Goal: Find specific page/section: Find specific page/section

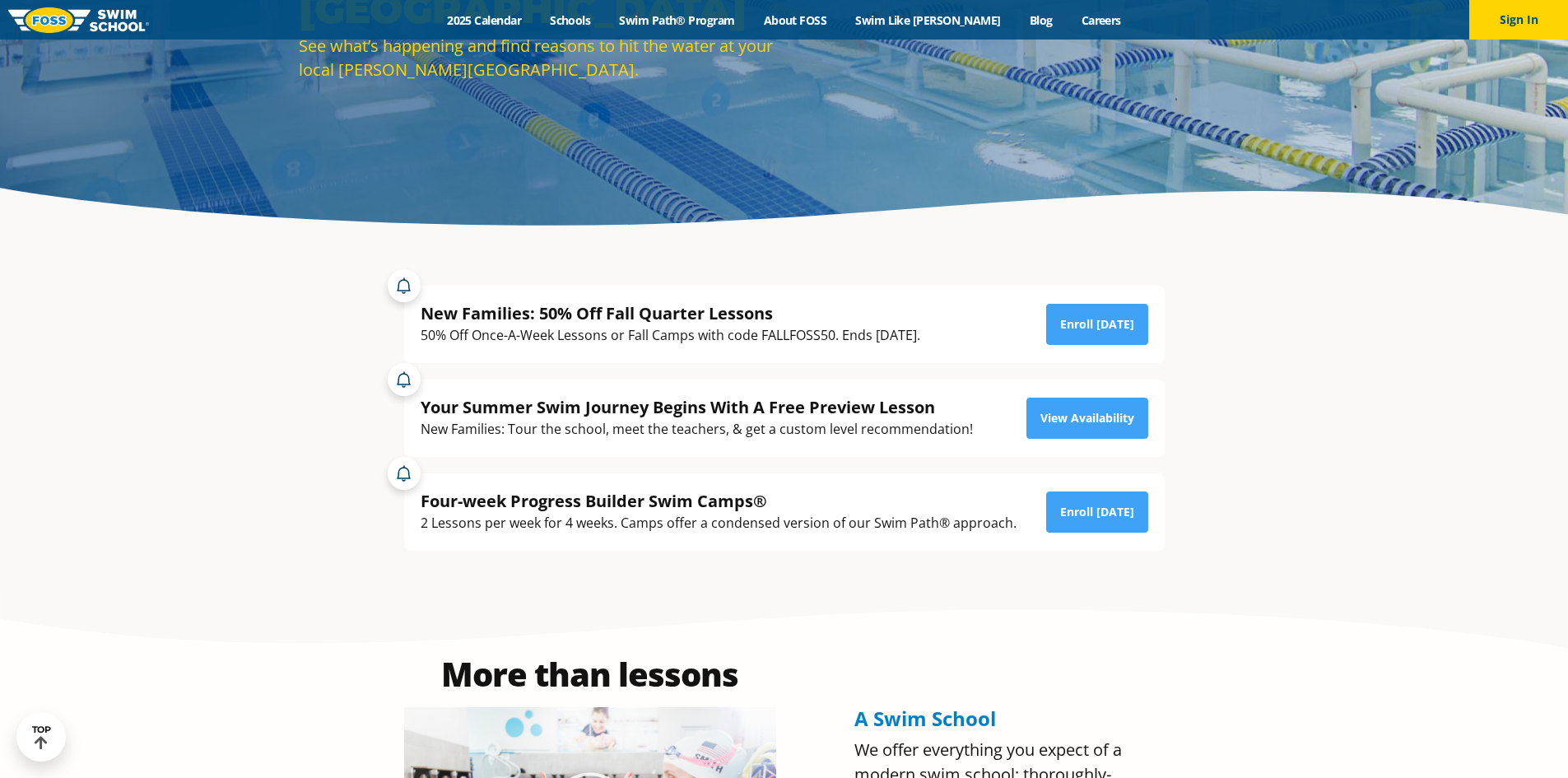
scroll to position [82, 0]
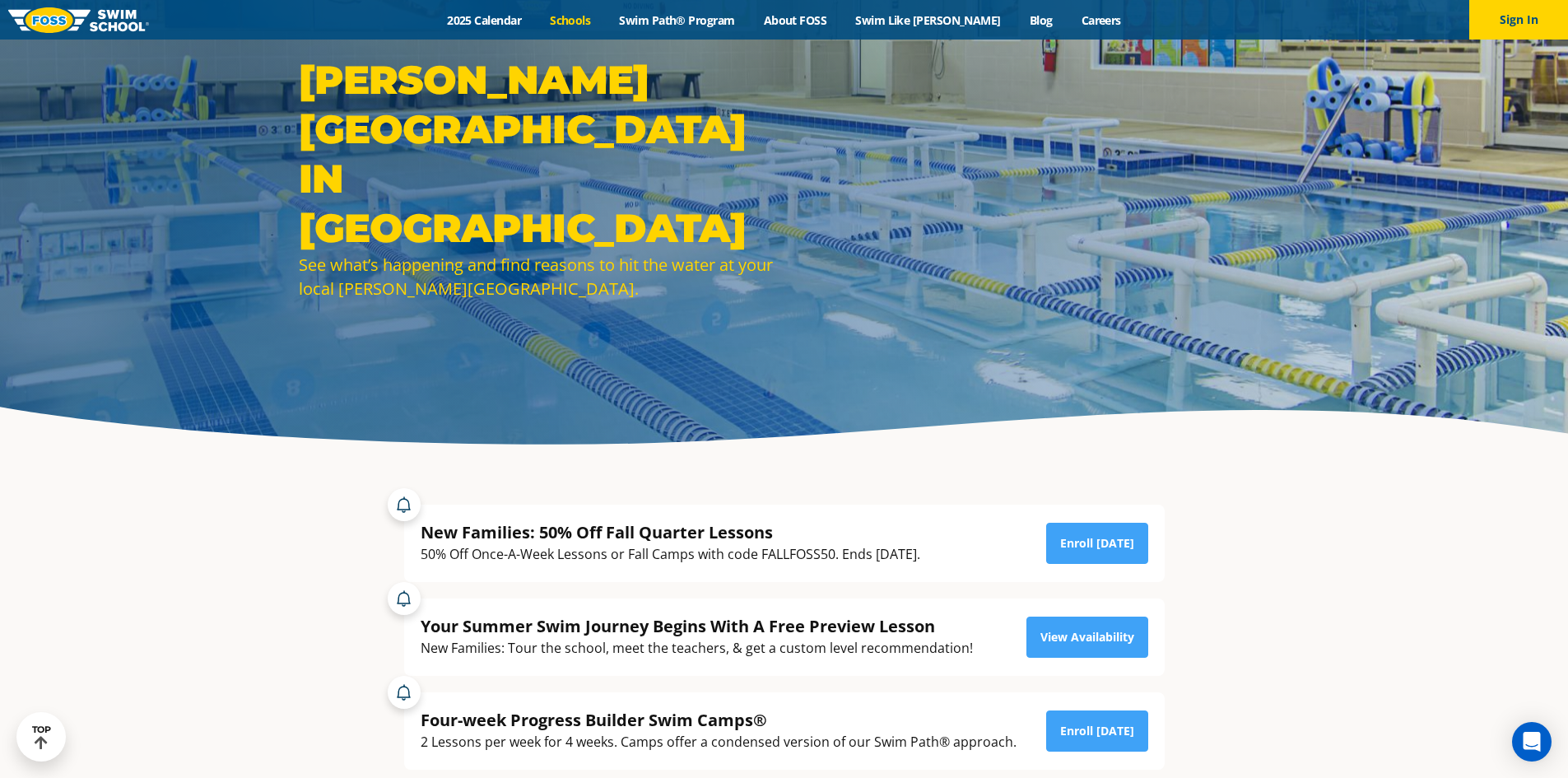
click at [595, 24] on link "Schools" at bounding box center [570, 20] width 70 height 15
click at [507, 24] on link "2025 Calendar" at bounding box center [484, 20] width 103 height 15
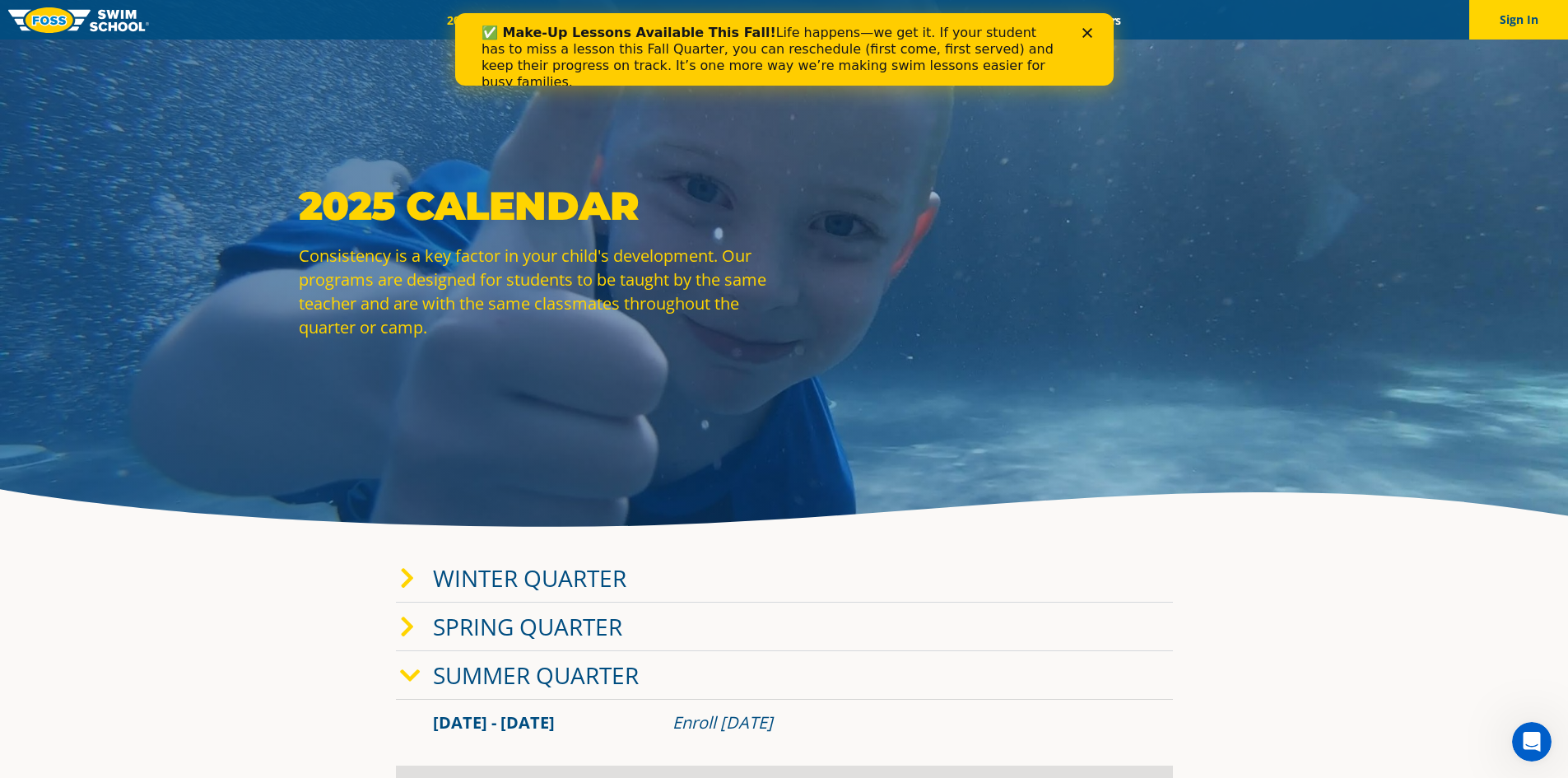
click at [1081, 28] on icon "Close" at bounding box center [1087, 33] width 10 height 10
